Goal: Information Seeking & Learning: Learn about a topic

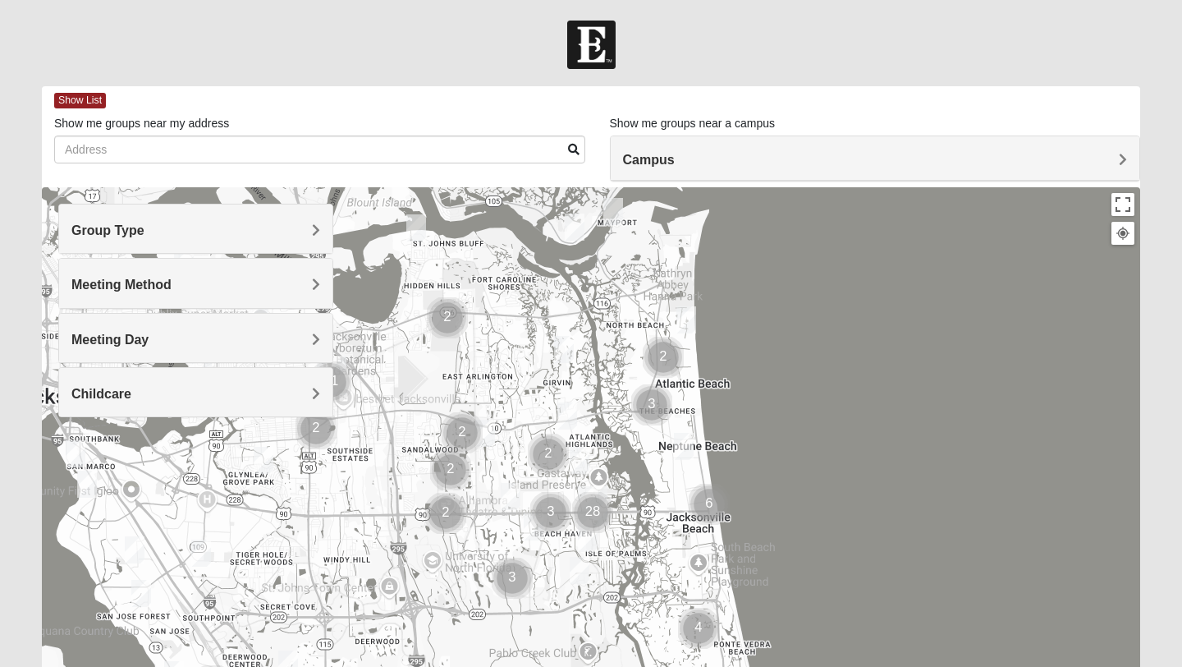
click at [149, 335] on span "Meeting Day" at bounding box center [109, 339] width 77 height 14
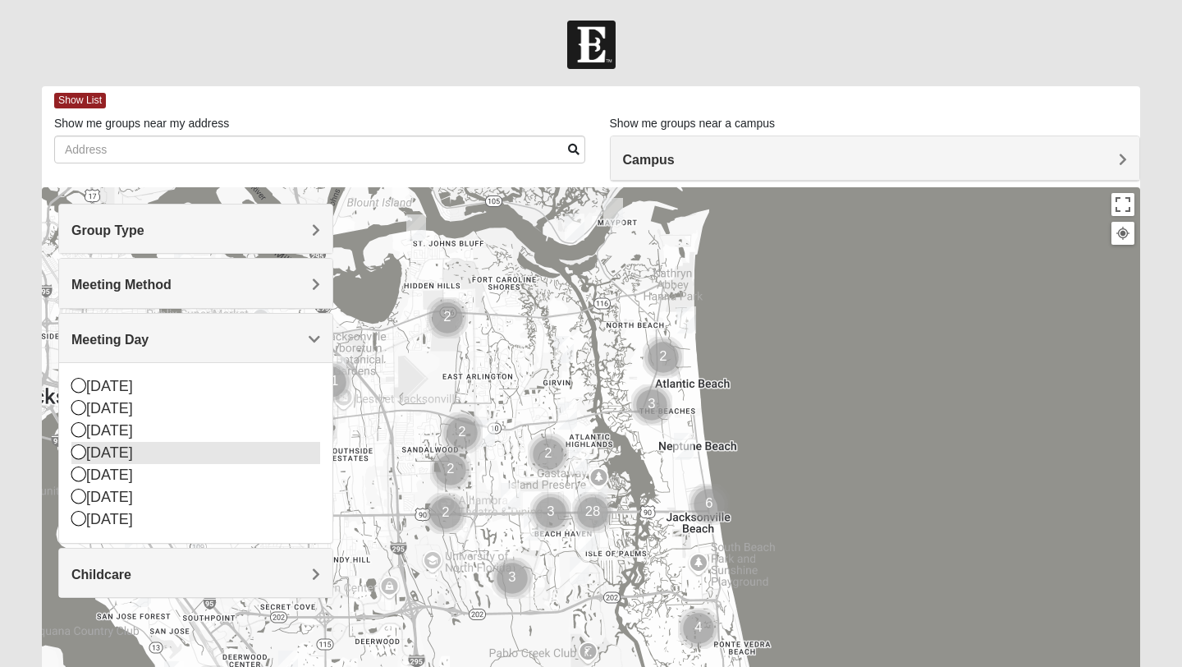
click at [78, 452] on icon at bounding box center [78, 451] width 15 height 15
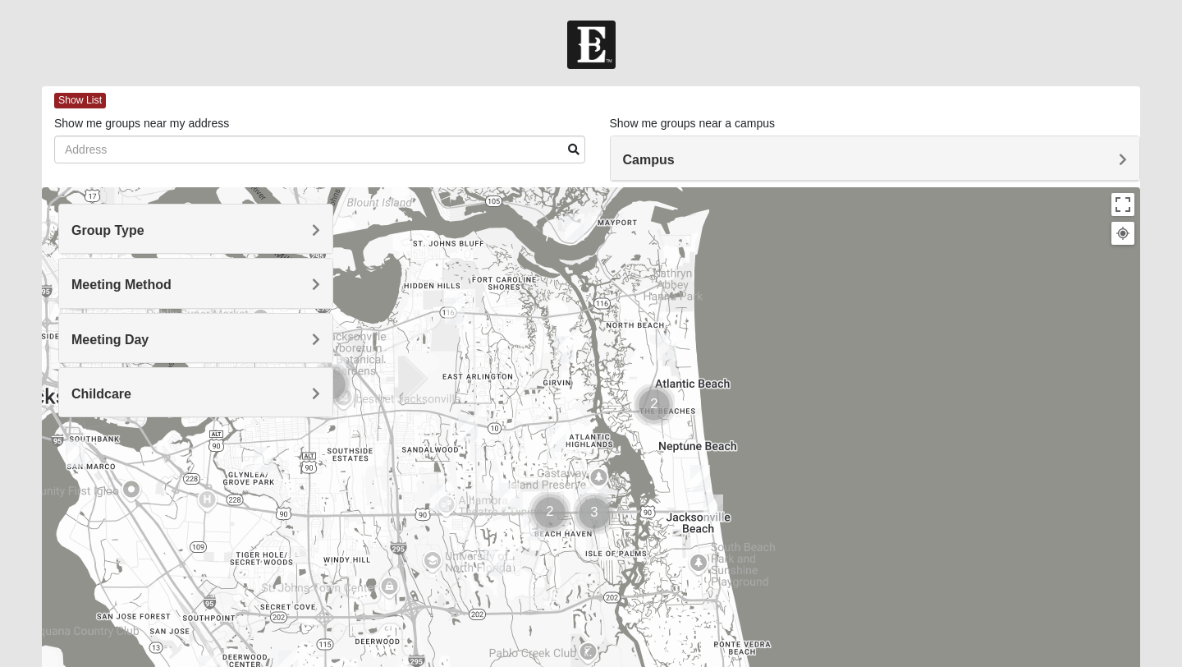
click at [1114, 167] on div "Campus" at bounding box center [875, 158] width 529 height 44
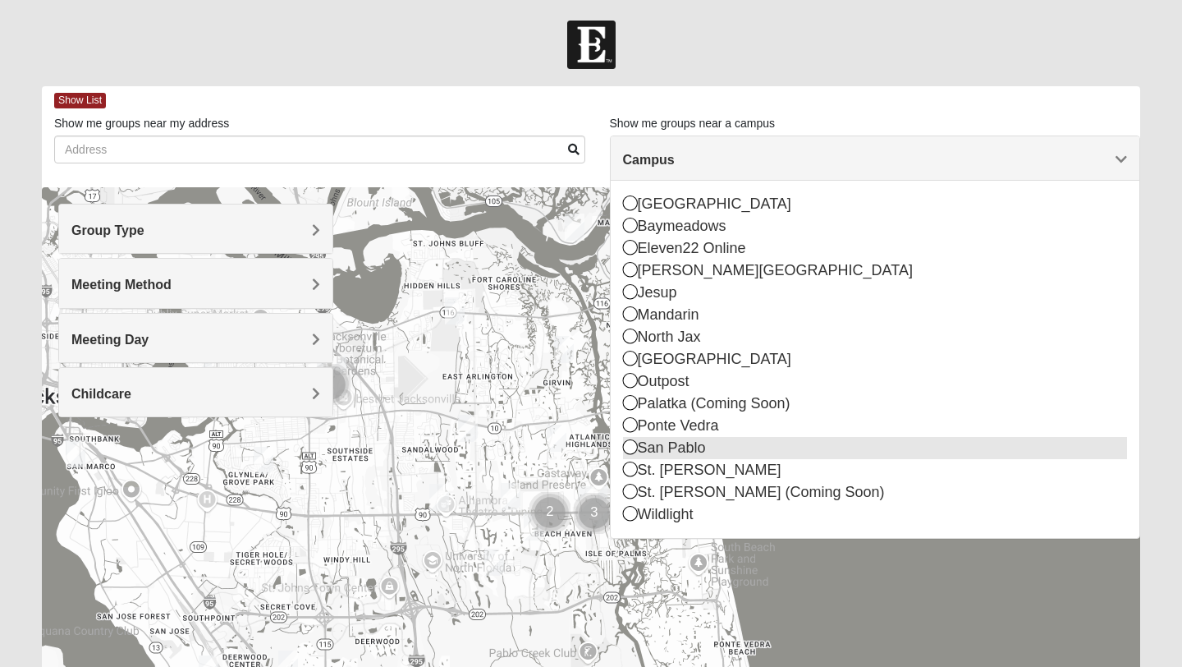
click at [649, 450] on div "San Pablo" at bounding box center [875, 448] width 505 height 22
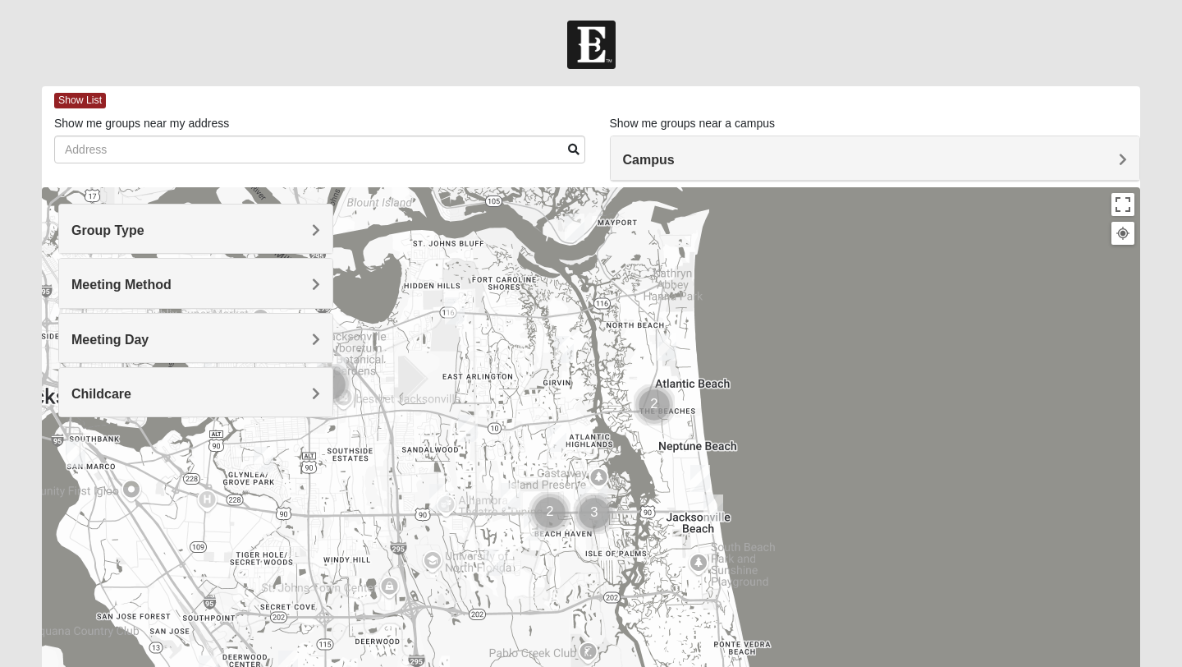
click at [144, 223] on span "Group Type" at bounding box center [107, 230] width 73 height 14
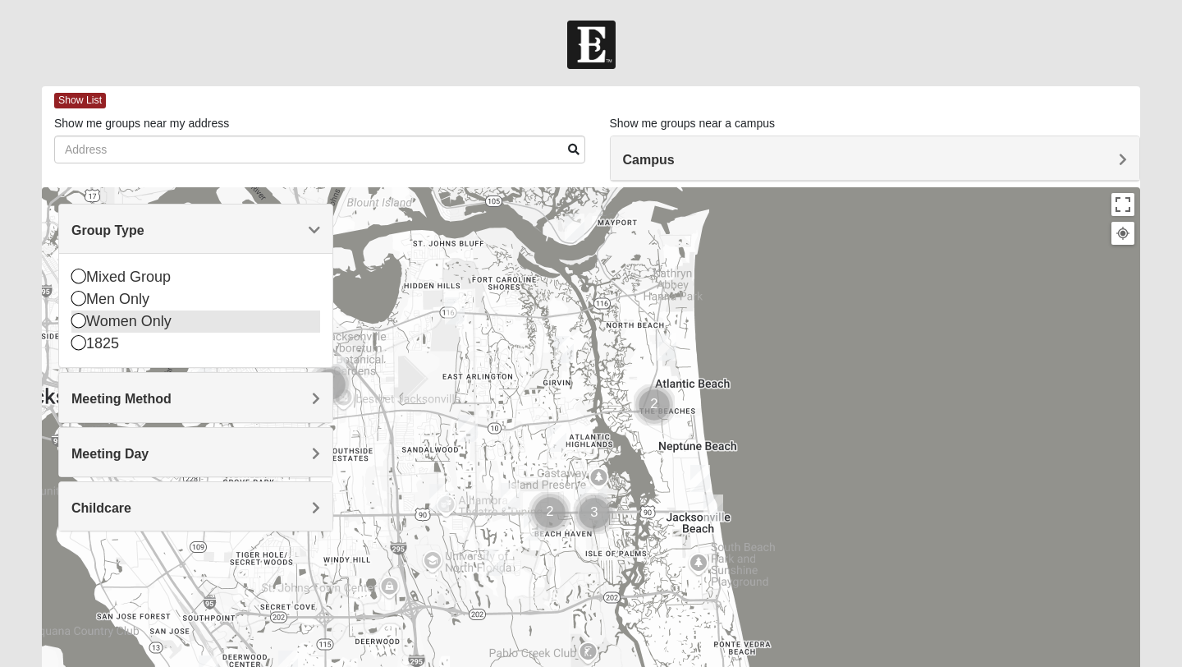
click at [76, 324] on icon at bounding box center [78, 320] width 15 height 15
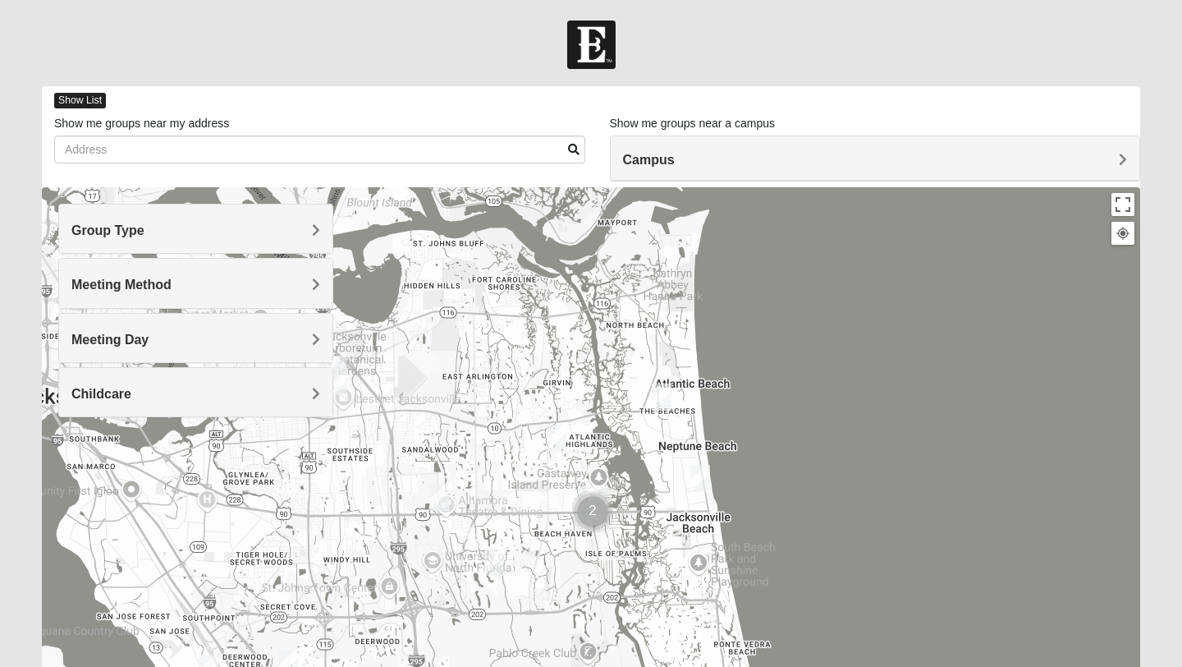
click at [97, 96] on span "Show List" at bounding box center [80, 101] width 52 height 16
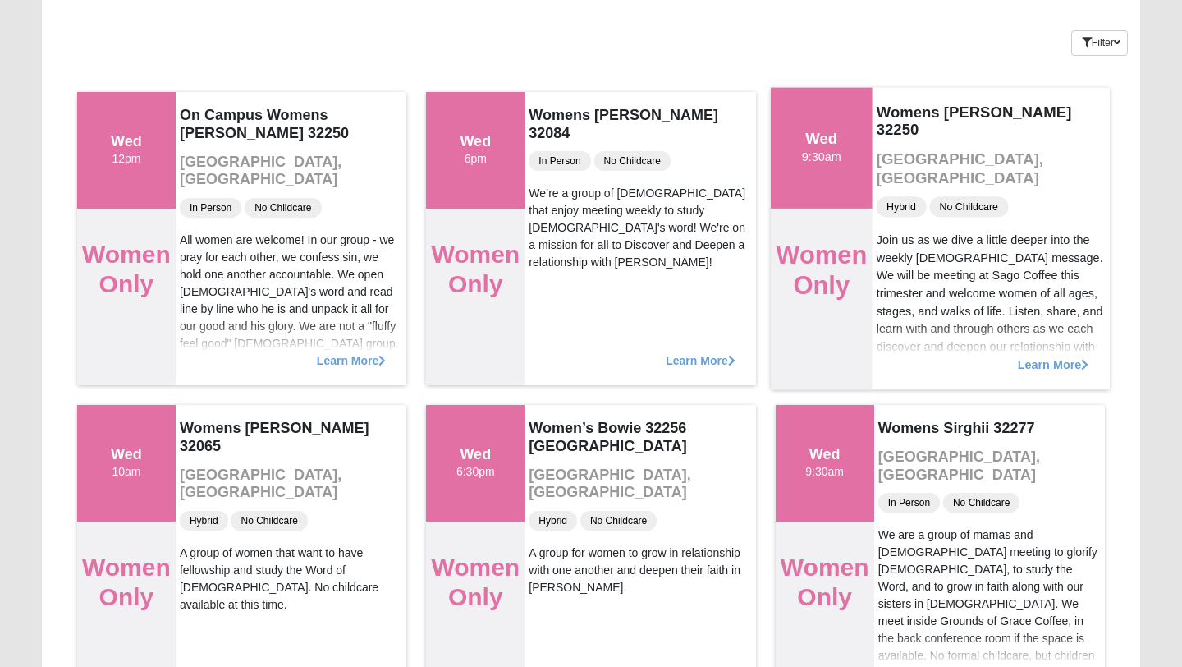
scroll to position [121, 0]
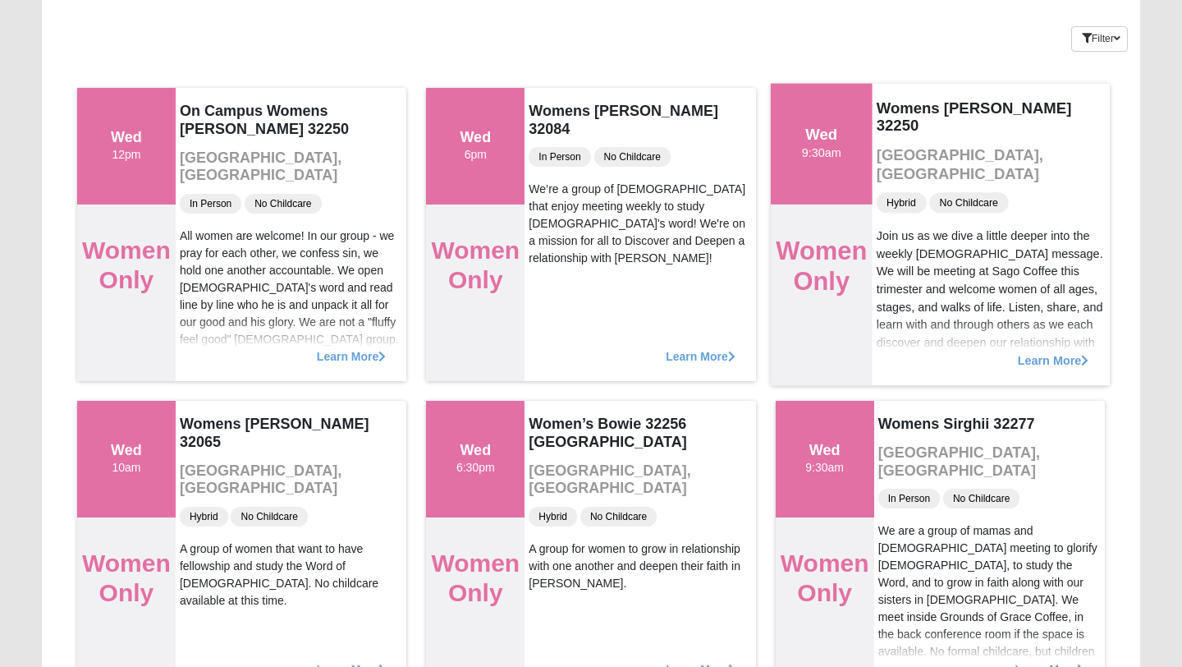
click at [1051, 349] on div "Learn More" at bounding box center [991, 351] width 238 height 67
click at [1067, 351] on span "Learn More" at bounding box center [1052, 351] width 71 height 0
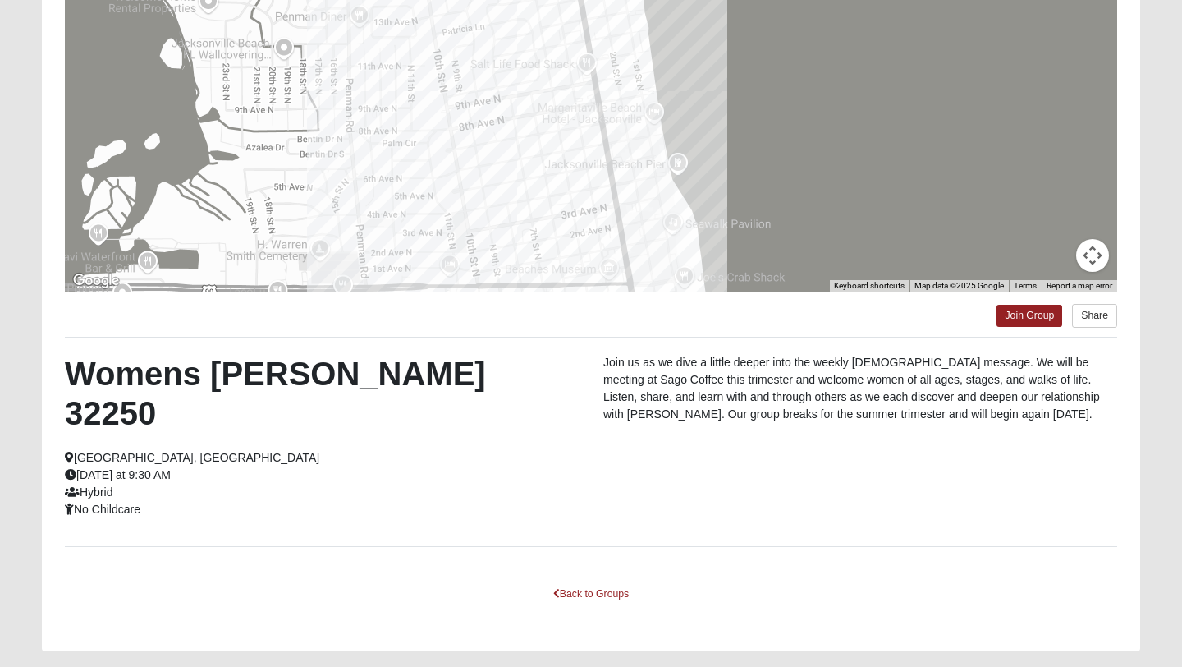
scroll to position [222, 0]
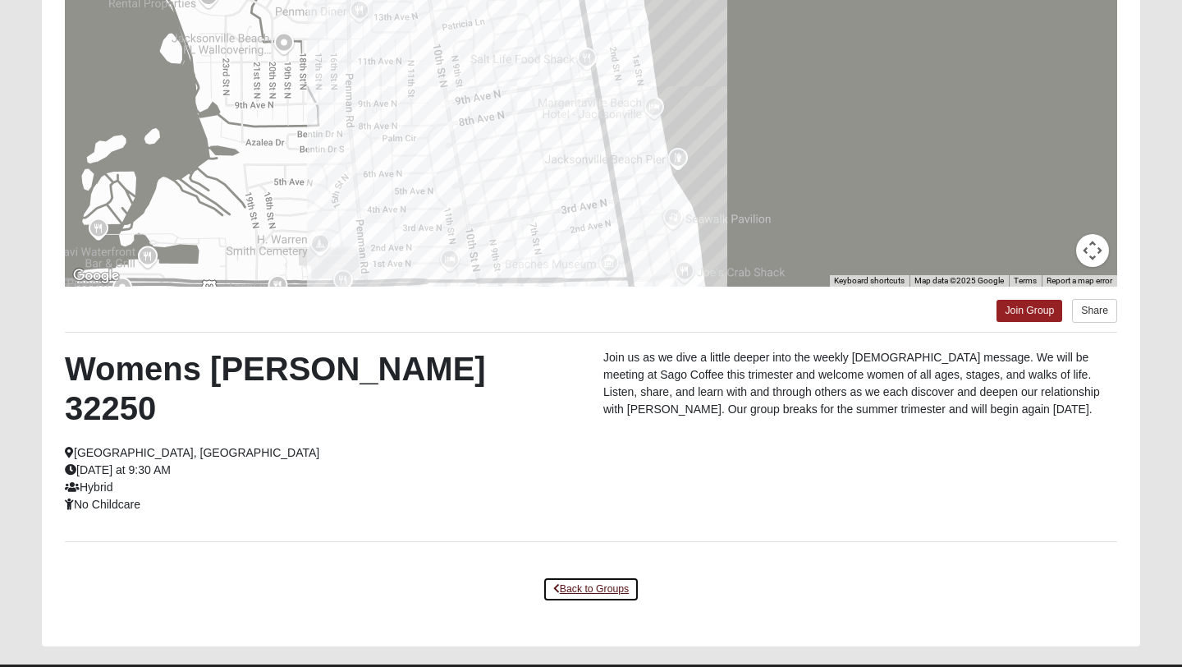
click at [582, 576] on link "Back to Groups" at bounding box center [591, 588] width 97 height 25
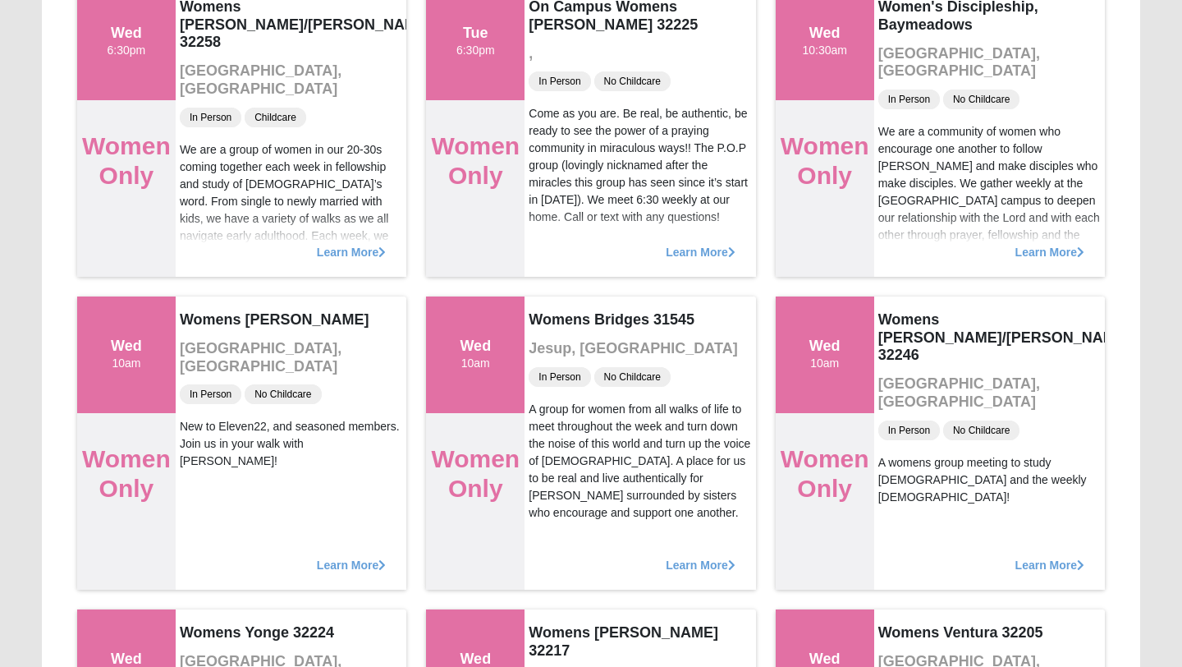
scroll to position [1791, 0]
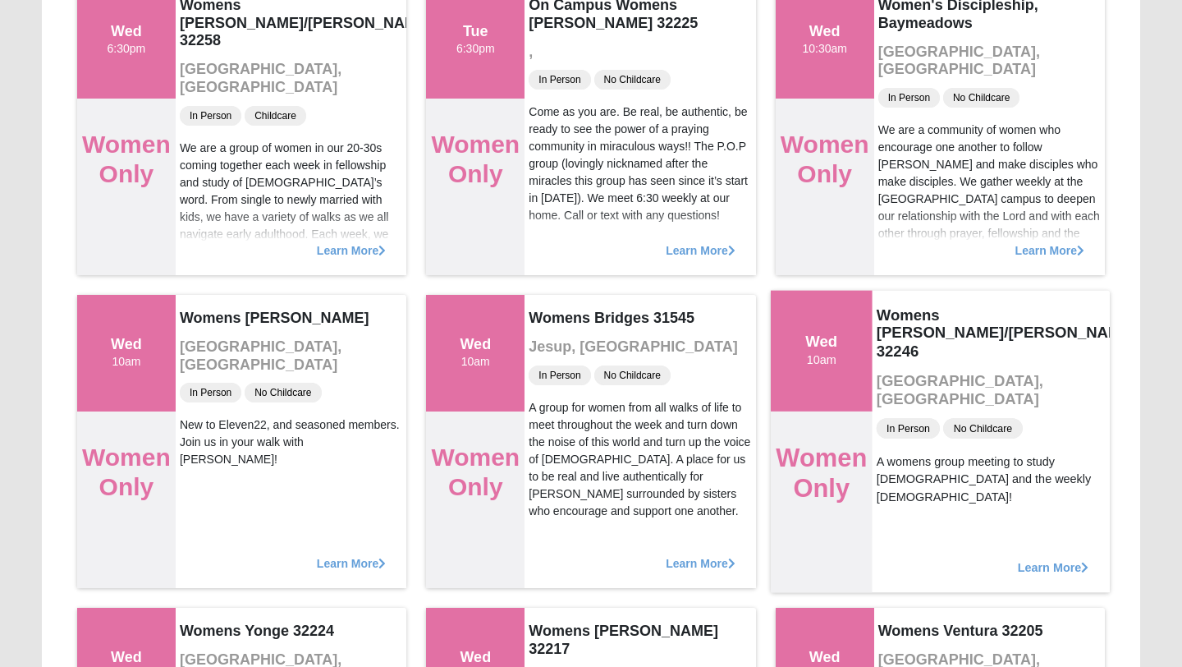
click at [1040, 558] on span "Learn More" at bounding box center [1052, 558] width 71 height 0
